Goal: Information Seeking & Learning: Learn about a topic

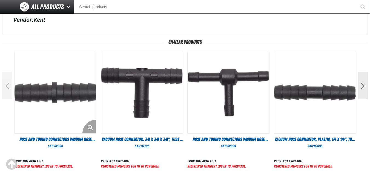
scroll to position [190, 0]
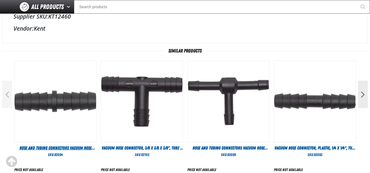
click at [74, 147] on span "Hose and Tubing Connectors Vacuum Hose Connectors Tube x Tube 5/16x5/16 (Pack o…" at bounding box center [56, 151] width 78 height 11
click at [65, 94] on img "View Details of the Hose and Tubing Connectors Vacuum Hose Connectors Tube x Tu…" at bounding box center [56, 102] width 82 height 82
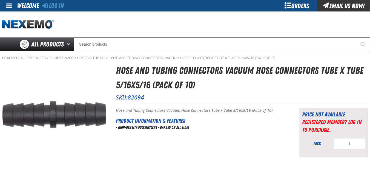
drag, startPoint x: 169, startPoint y: 86, endPoint x: 161, endPoint y: 79, distance: 10.3
click at [168, 86] on h1 "Hose and Tubing Connectors Vacuum Hose Connectors Tube x Tube 5/16x5/16 (Pack o…" at bounding box center [242, 77] width 252 height 29
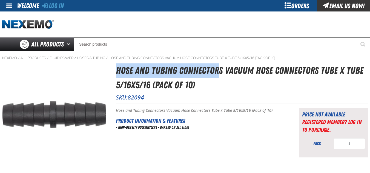
copy h1 "Hose and Tubing Connector"
copy h1 "Hose and Tubing Connectors"
copy h1 "Hose and Tubing Connectors V"
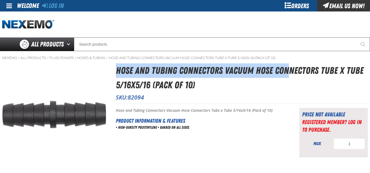
copy h1 "Hose and Tubing Connectors Vacuum Hose Con"
copy h1 "Hose and Tubing Connectors Vacuum Hose Connectors"
drag, startPoint x: 117, startPoint y: 68, endPoint x: 318, endPoint y: 70, distance: 200.9
click at [318, 70] on h1 "Hose and Tubing Connectors Vacuum Hose Connectors Tube x Tube 5/16x5/16 (Pack o…" at bounding box center [242, 77] width 252 height 29
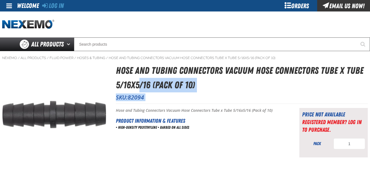
drag, startPoint x: 114, startPoint y: 82, endPoint x: 140, endPoint y: 86, distance: 25.8
click at [140, 63] on div "Hose and Tubing Connectors Vacuum Hose Connectors Tube x Tube 5/16x5/16 (Pack o…" at bounding box center [184, 63] width 365 height 0
click at [151, 88] on h1 "Hose and Tubing Connectors Vacuum Hose Connectors Tube x Tube 5/16x5/16 (Pack o…" at bounding box center [242, 77] width 252 height 29
drag, startPoint x: 150, startPoint y: 87, endPoint x: 132, endPoint y: 84, distance: 18.5
click at [114, 63] on div "Hose and Tubing Connectors Vacuum Hose Connectors Tube x Tube 5/16x5/16 (Pack o…" at bounding box center [184, 63] width 365 height 0
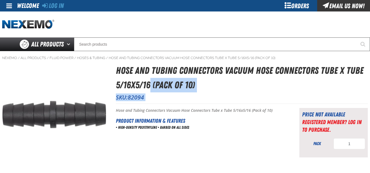
click at [149, 82] on h1 "Hose and Tubing Connectors Vacuum Hose Connectors Tube x Tube 5/16x5/16 (Pack o…" at bounding box center [242, 77] width 252 height 29
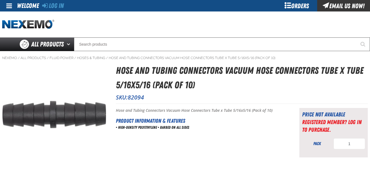
drag, startPoint x: 141, startPoint y: 78, endPoint x: 142, endPoint y: 83, distance: 5.2
click at [141, 77] on h1 "Hose and Tubing Connectors Vacuum Hose Connectors Tube x Tube 5/16x5/16 (Pack o…" at bounding box center [242, 77] width 252 height 29
drag, startPoint x: 147, startPoint y: 85, endPoint x: 142, endPoint y: 86, distance: 5.0
click at [133, 81] on h1 "Hose and Tubing Connectors Vacuum Hose Connectors Tube x Tube 5/16x5/16 (Pack o…" at bounding box center [242, 77] width 252 height 29
drag, startPoint x: 149, startPoint y: 86, endPoint x: 116, endPoint y: 81, distance: 33.2
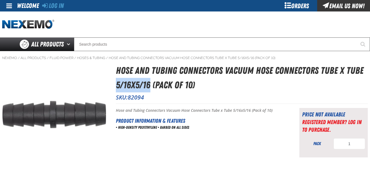
click at [116, 81] on h1 "Hose and Tubing Connectors Vacuum Hose Connectors Tube x Tube 5/16x5/16 (Pack o…" at bounding box center [242, 77] width 252 height 29
copy h1 "5/16x5/16"
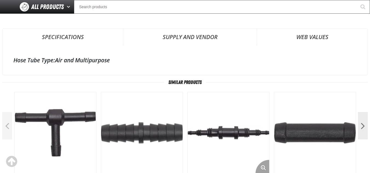
scroll to position [82, 0]
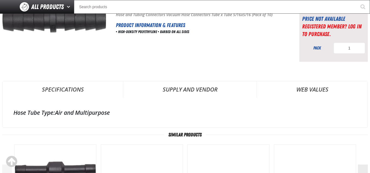
click at [89, 88] on link "Specifications" at bounding box center [62, 89] width 120 height 16
click at [169, 89] on link "Supply and Vendor" at bounding box center [189, 89] width 133 height 16
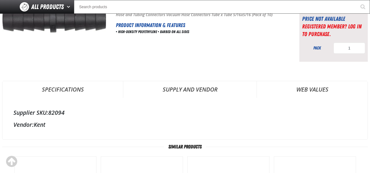
click at [289, 89] on link "Web Values" at bounding box center [312, 89] width 111 height 16
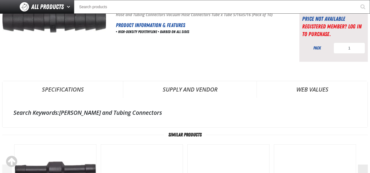
click at [91, 92] on link "Specifications" at bounding box center [62, 89] width 120 height 16
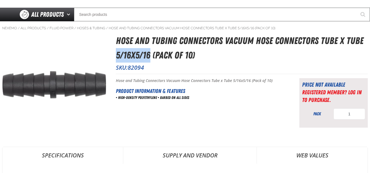
scroll to position [27, 0]
